Goal: Check status

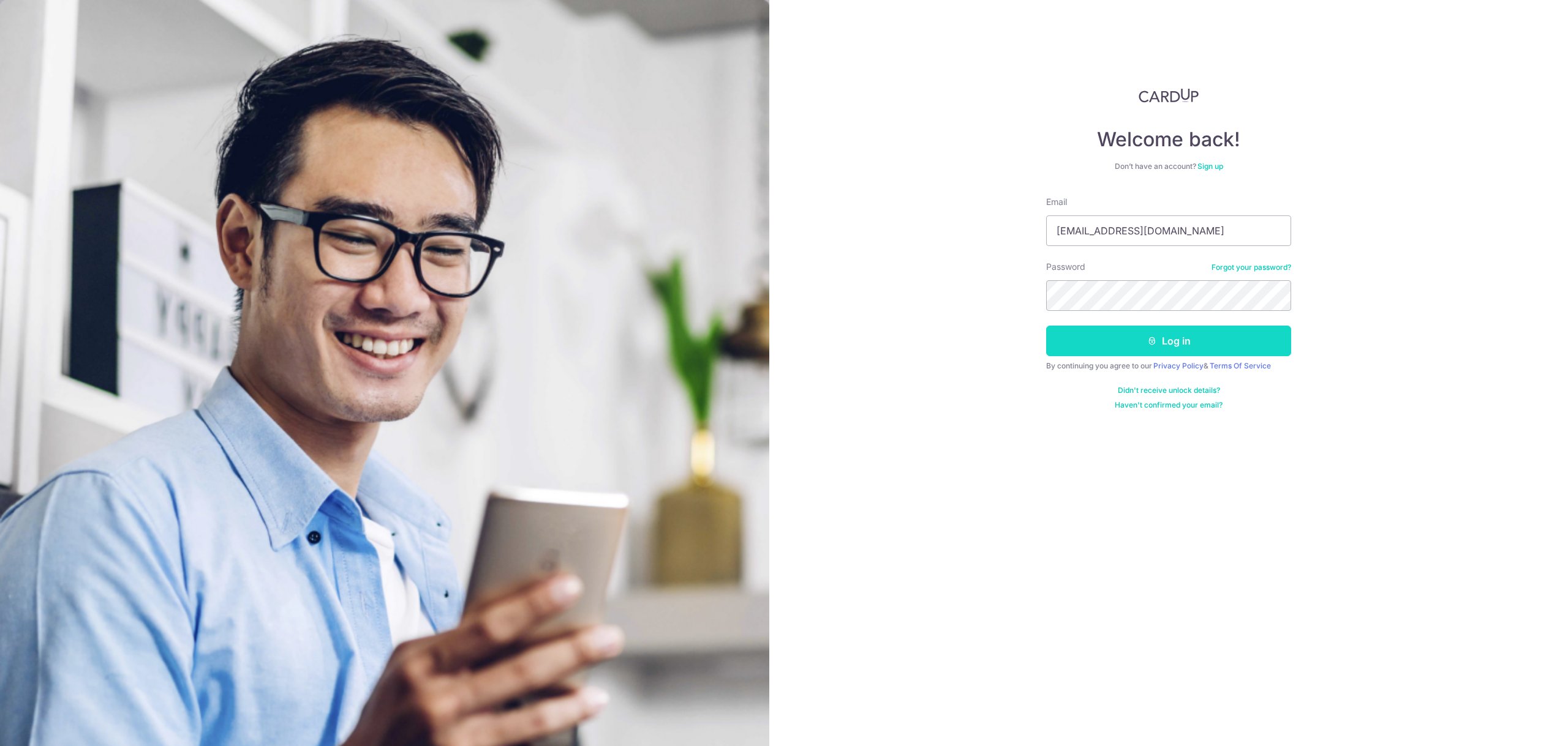
click at [1114, 345] on button "Log in" at bounding box center [1168, 340] width 245 height 30
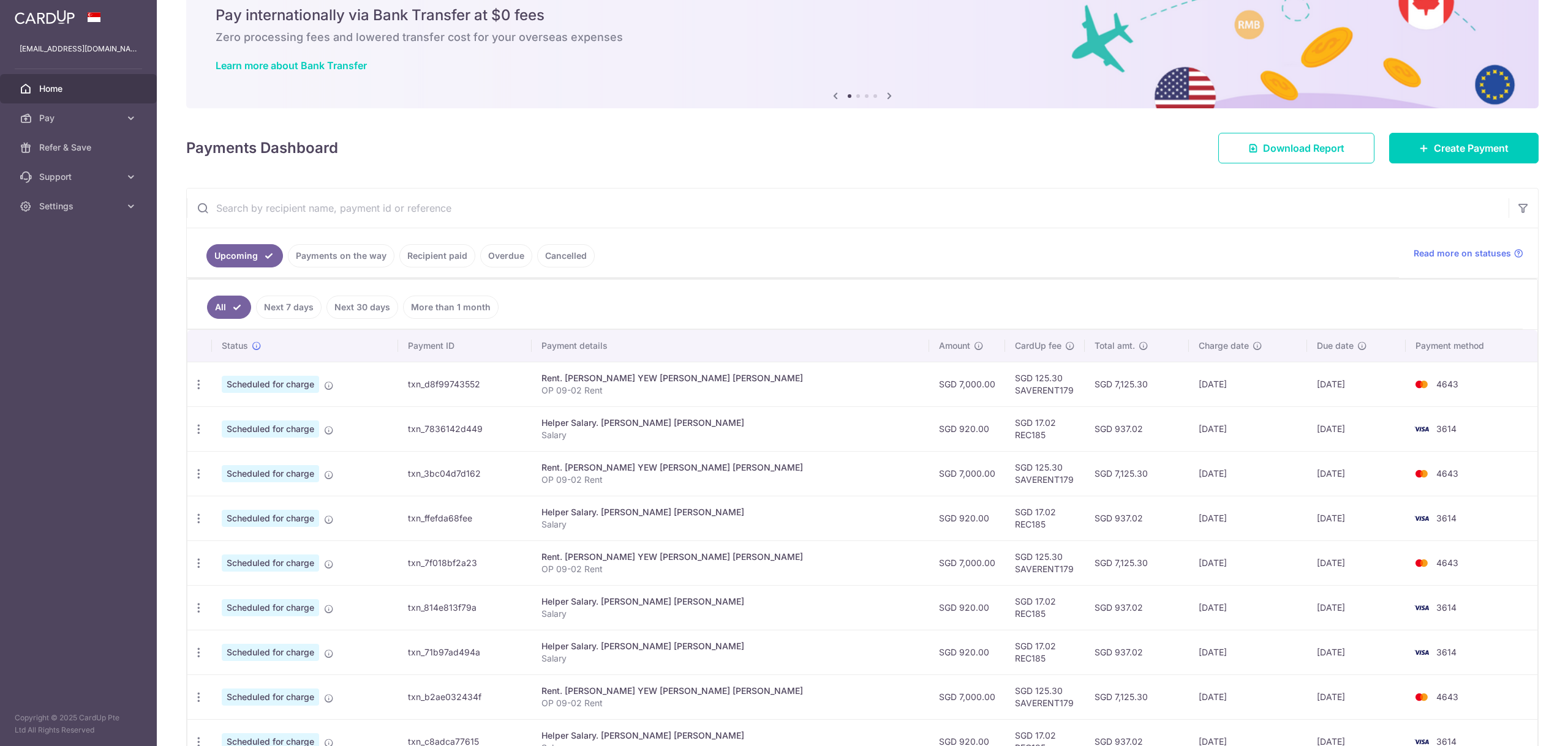
scroll to position [103, 0]
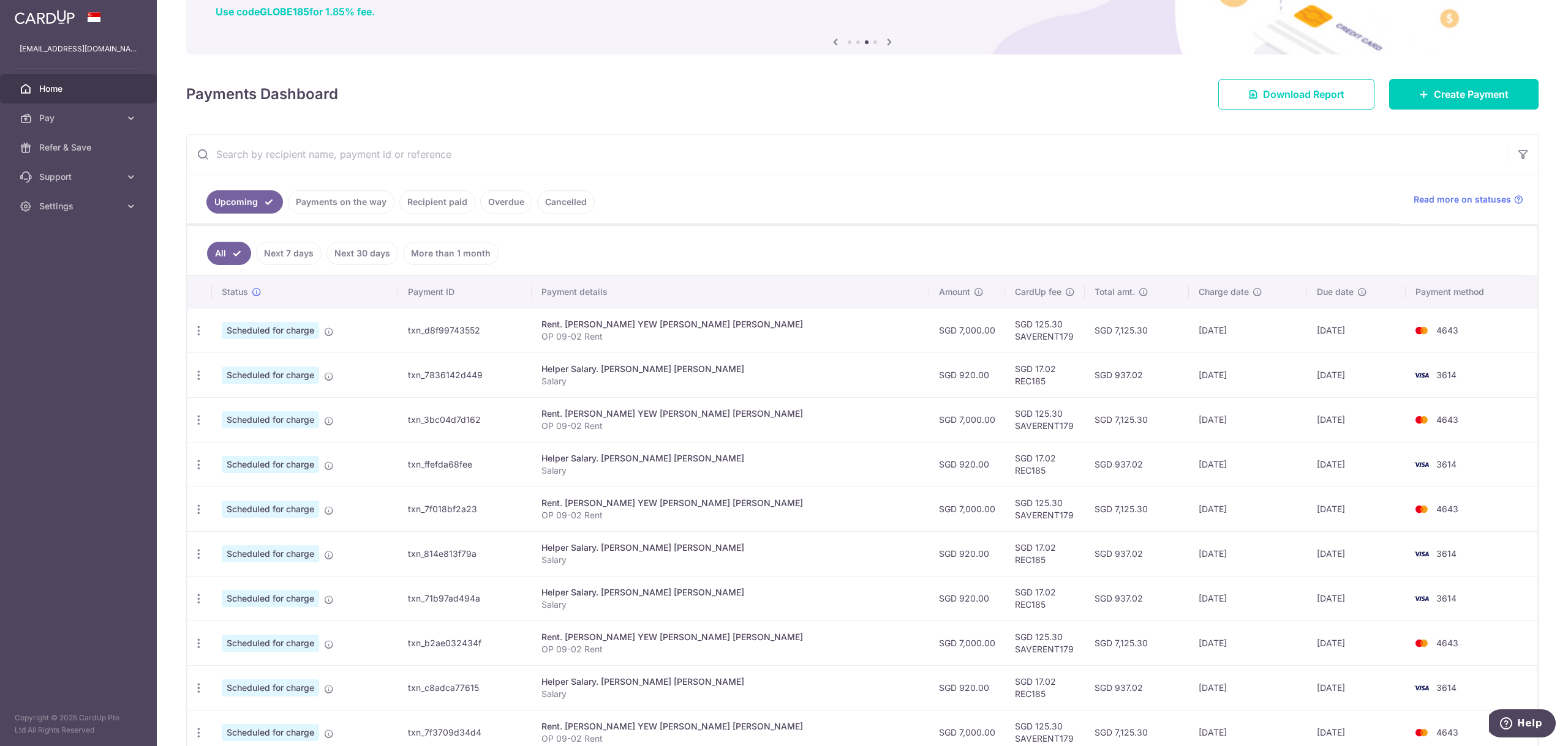
drag, startPoint x: 879, startPoint y: 372, endPoint x: 931, endPoint y: 374, distance: 52.0
click at [931, 374] on td "SGD 920.00" at bounding box center [967, 375] width 76 height 45
copy td "SGD 920.00"
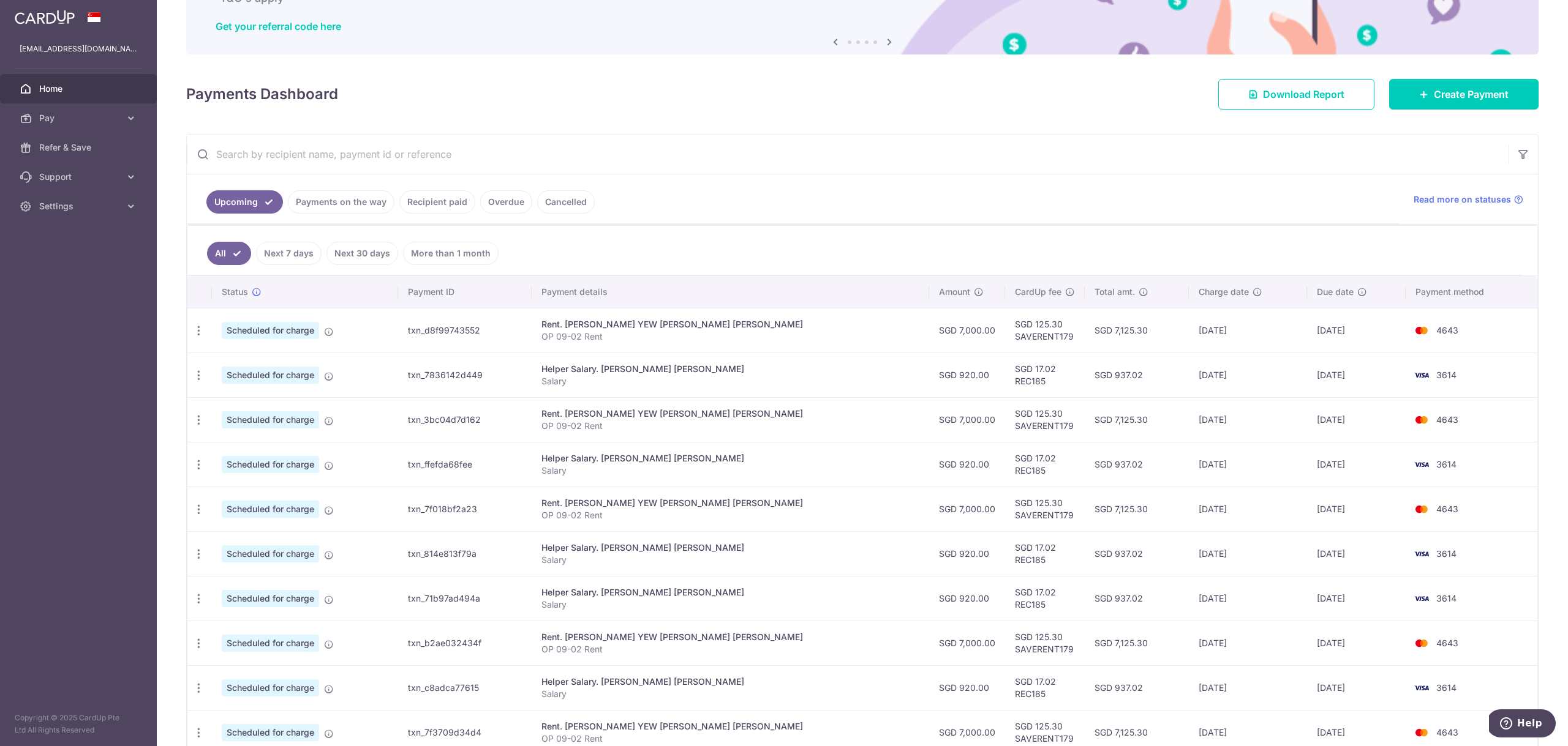
drag, startPoint x: 1103, startPoint y: 376, endPoint x: 1017, endPoint y: 377, distance: 86.0
click at [1017, 377] on tr "Update payment Cancel payment Upload doc Scheduled for charge txn_7836142d449 H…" at bounding box center [862, 375] width 1351 height 45
copy tr "SGD 937.02"
